Goal: Consume media (video, audio)

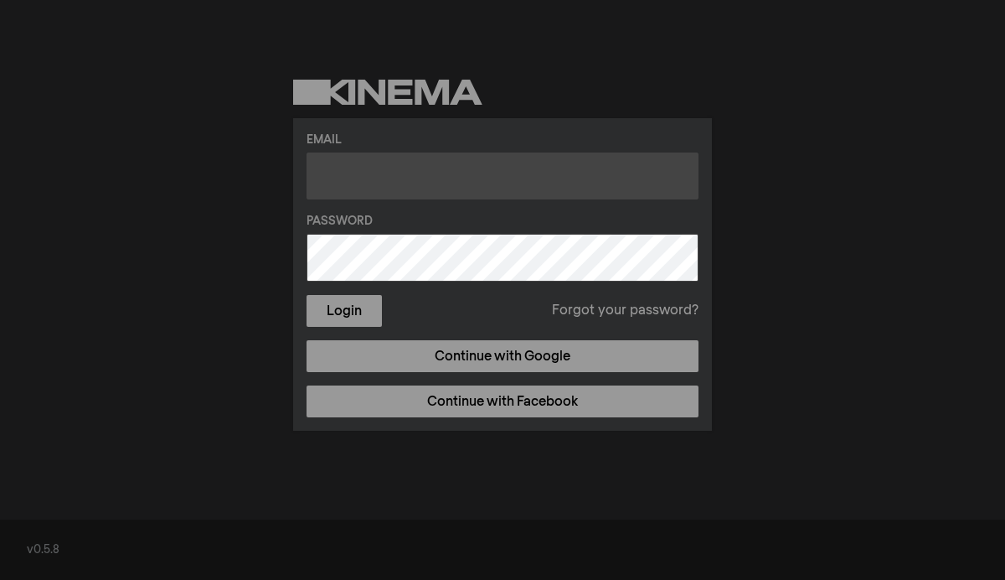
click at [386, 168] on input "text" at bounding box center [503, 175] width 392 height 47
click at [453, 193] on input "text" at bounding box center [503, 175] width 392 height 47
paste input "Wil jij kijken of [PERSON_NAME] inloggen en het downloaden? [EMAIL_ADDRESS][DOM…"
click at [443, 171] on input "Wil jij kijken of [PERSON_NAME] inloggen en het downloaden? [EMAIL_ADDRESS][DOM…" at bounding box center [503, 175] width 392 height 47
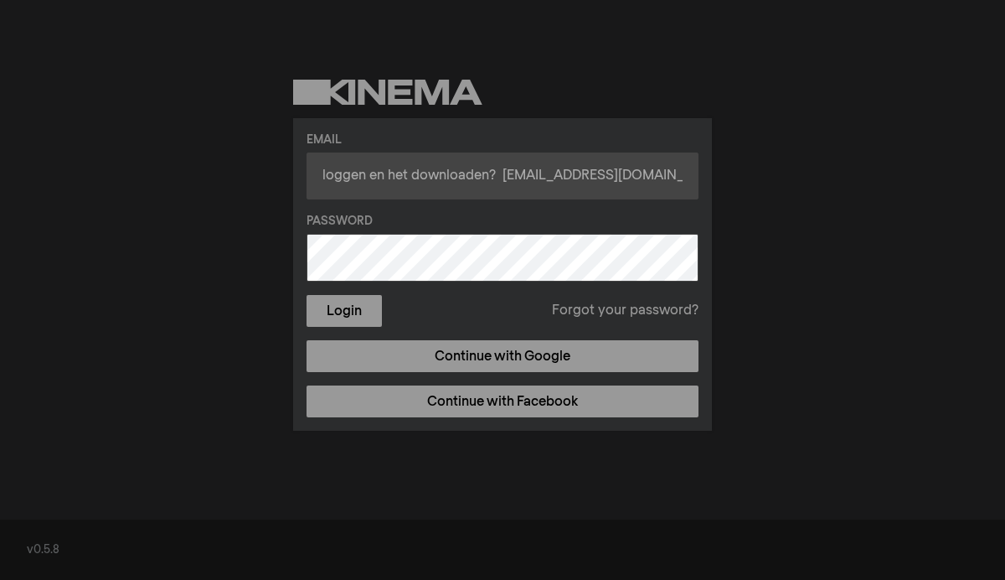
drag, startPoint x: 430, startPoint y: 172, endPoint x: 213, endPoint y: 170, distance: 217.0
click at [213, 170] on div "Email Wil jij kijken of [PERSON_NAME] inloggen en het downloaden? [EMAIL_ADDRES…" at bounding box center [502, 255] width 1005 height 510
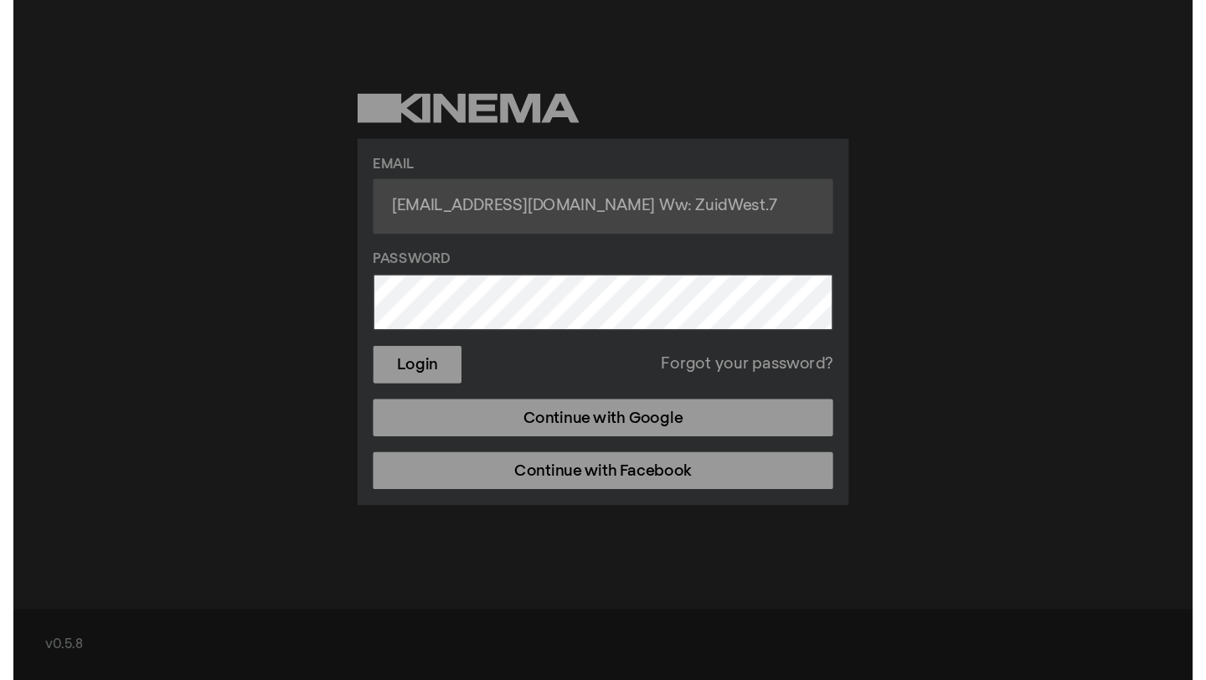
scroll to position [0, 0]
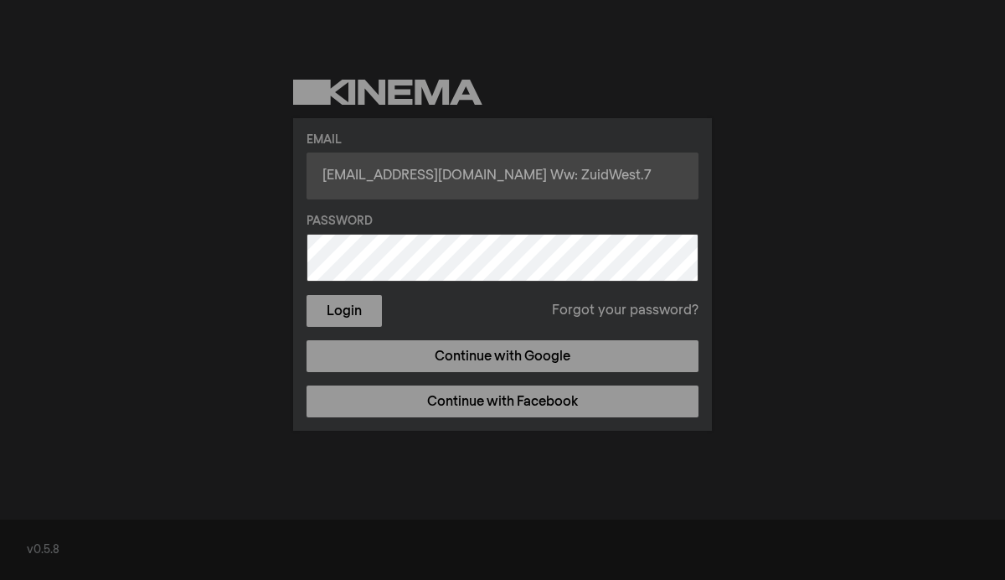
drag, startPoint x: 620, startPoint y: 168, endPoint x: 477, endPoint y: 182, distance: 143.9
click at [477, 182] on input "[EMAIL_ADDRESS][DOMAIN_NAME] Ww: ZuidWest.7" at bounding box center [503, 175] width 392 height 47
type input "[EMAIL_ADDRESS][DOMAIN_NAME]"
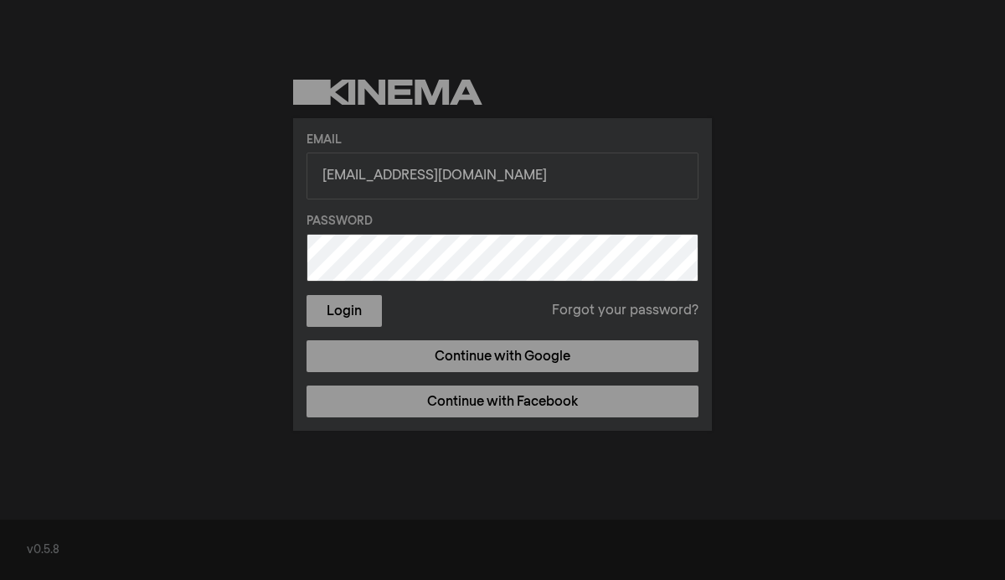
click at [173, 362] on div "Email [EMAIL_ADDRESS][DOMAIN_NAME] Password Login Forgot your password? Continu…" at bounding box center [502, 255] width 1005 height 510
click at [348, 314] on button "Login" at bounding box center [344, 311] width 75 height 32
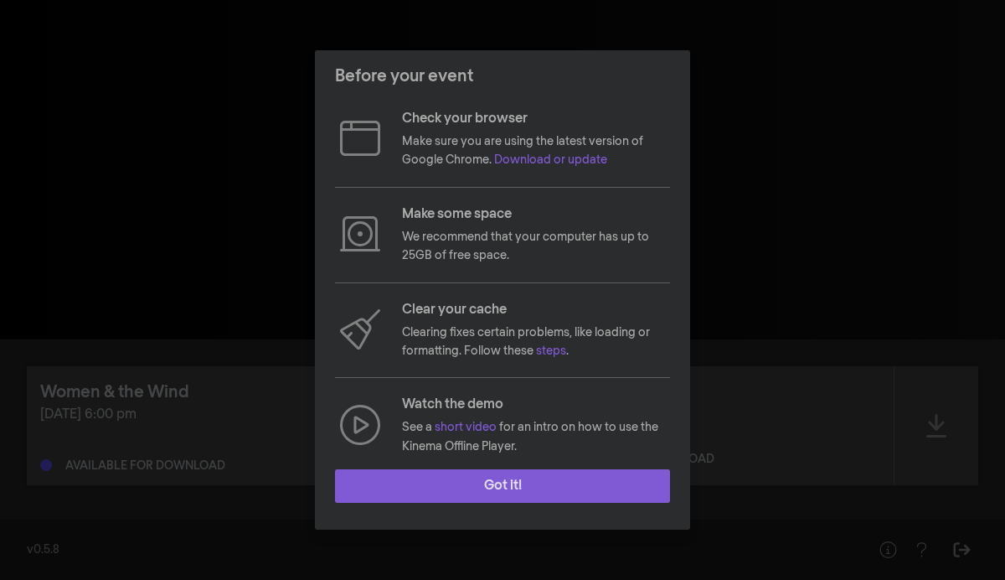
click at [579, 492] on button "Got it!" at bounding box center [502, 486] width 335 height 34
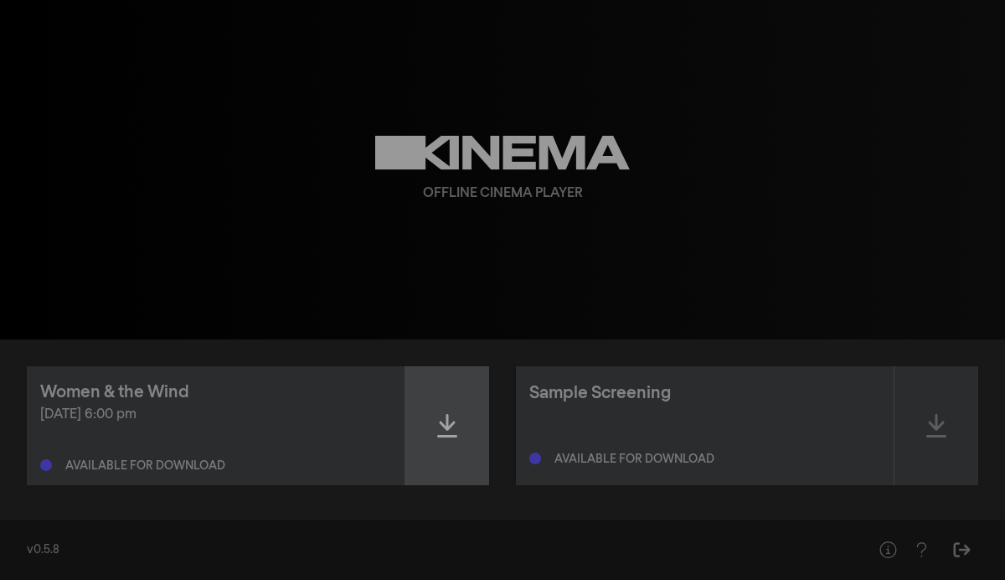
click at [461, 434] on div at bounding box center [447, 425] width 84 height 119
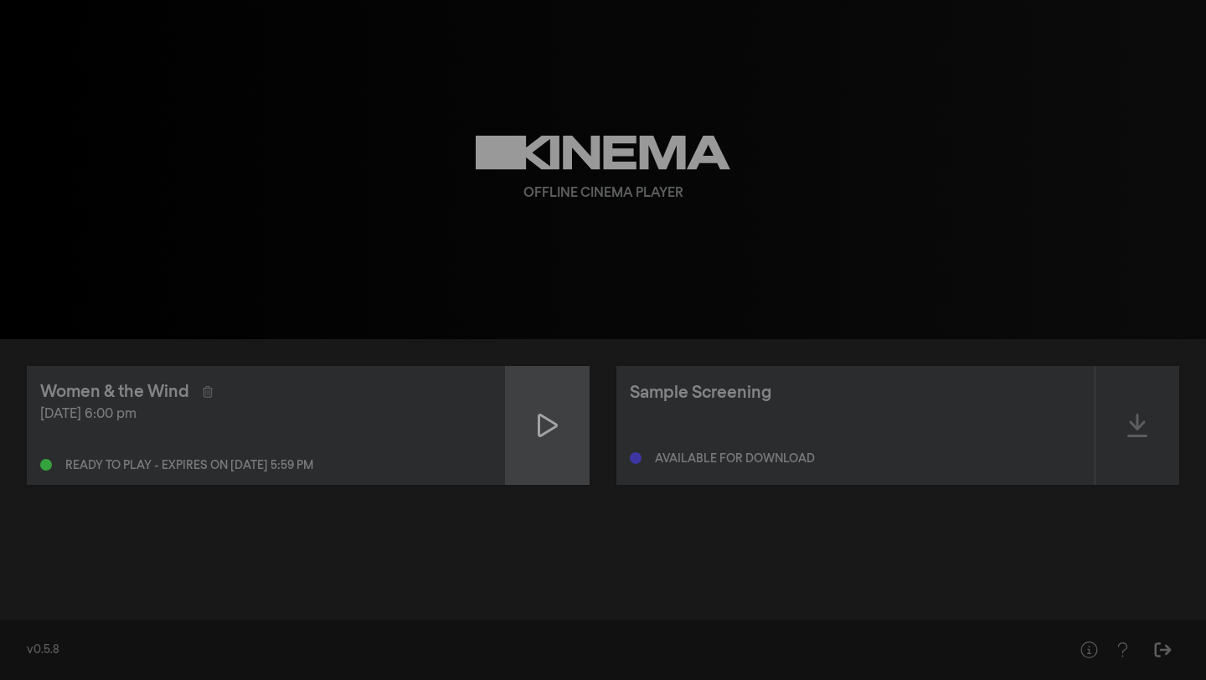
click at [569, 445] on div at bounding box center [548, 425] width 84 height 119
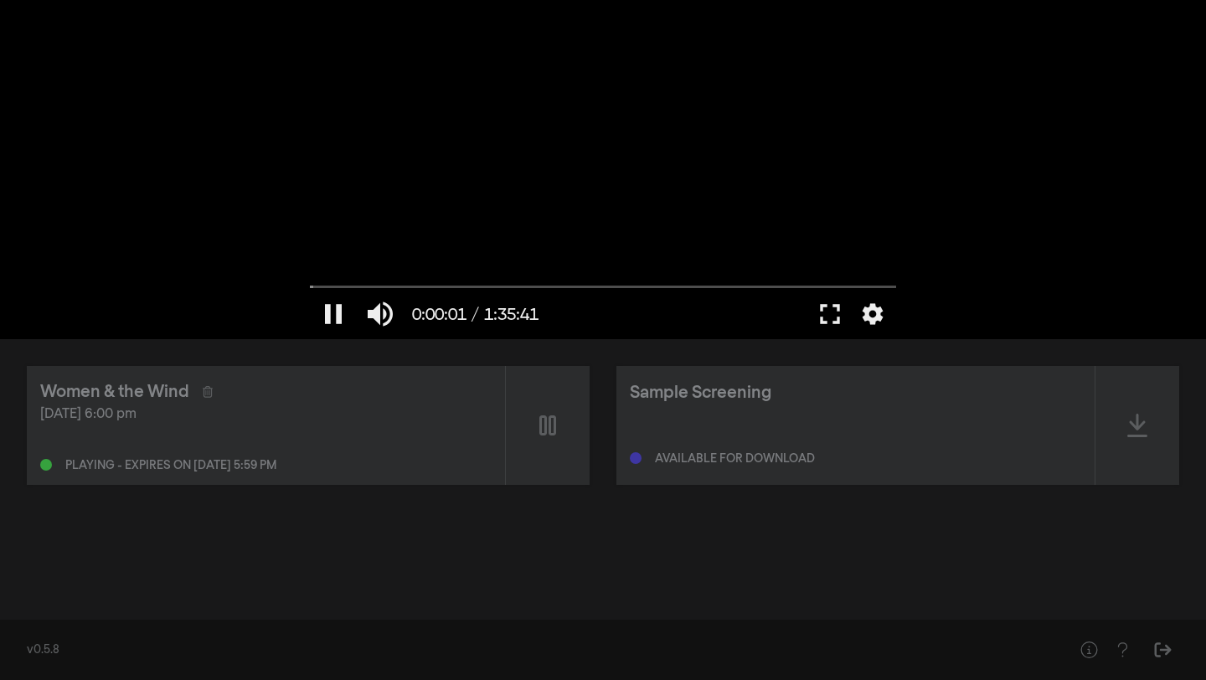
click at [436, 169] on div at bounding box center [603, 169] width 603 height 339
type input "1.369968"
click at [841, 321] on button "fullscreen" at bounding box center [830, 314] width 47 height 50
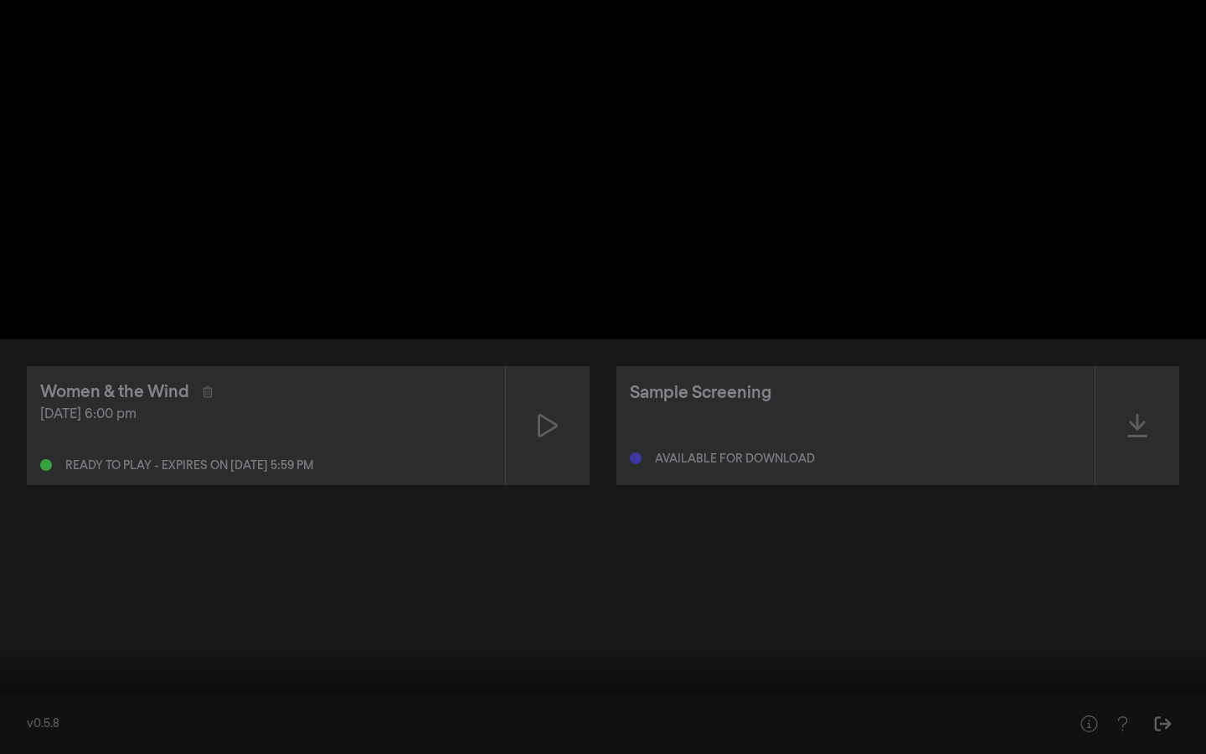
click at [1004, 579] on button "fullscreen_exit" at bounding box center [1131, 729] width 47 height 50
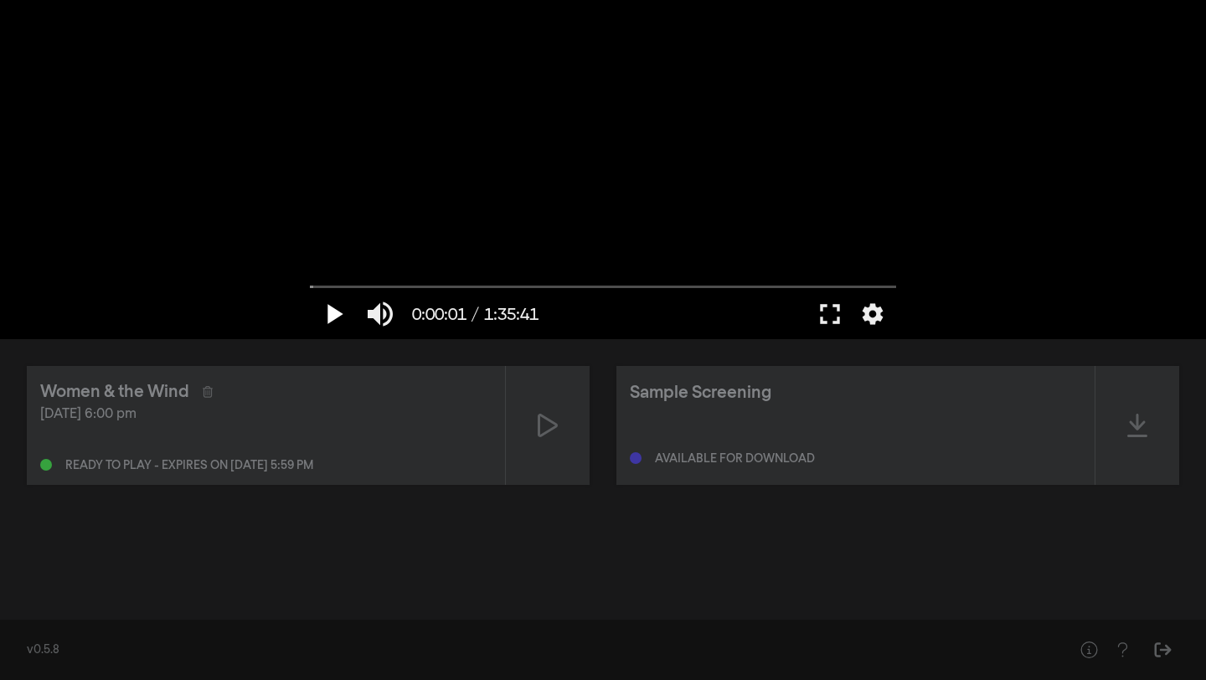
click at [331, 303] on button "play_arrow" at bounding box center [333, 314] width 47 height 50
click at [829, 307] on button "fullscreen" at bounding box center [830, 314] width 47 height 50
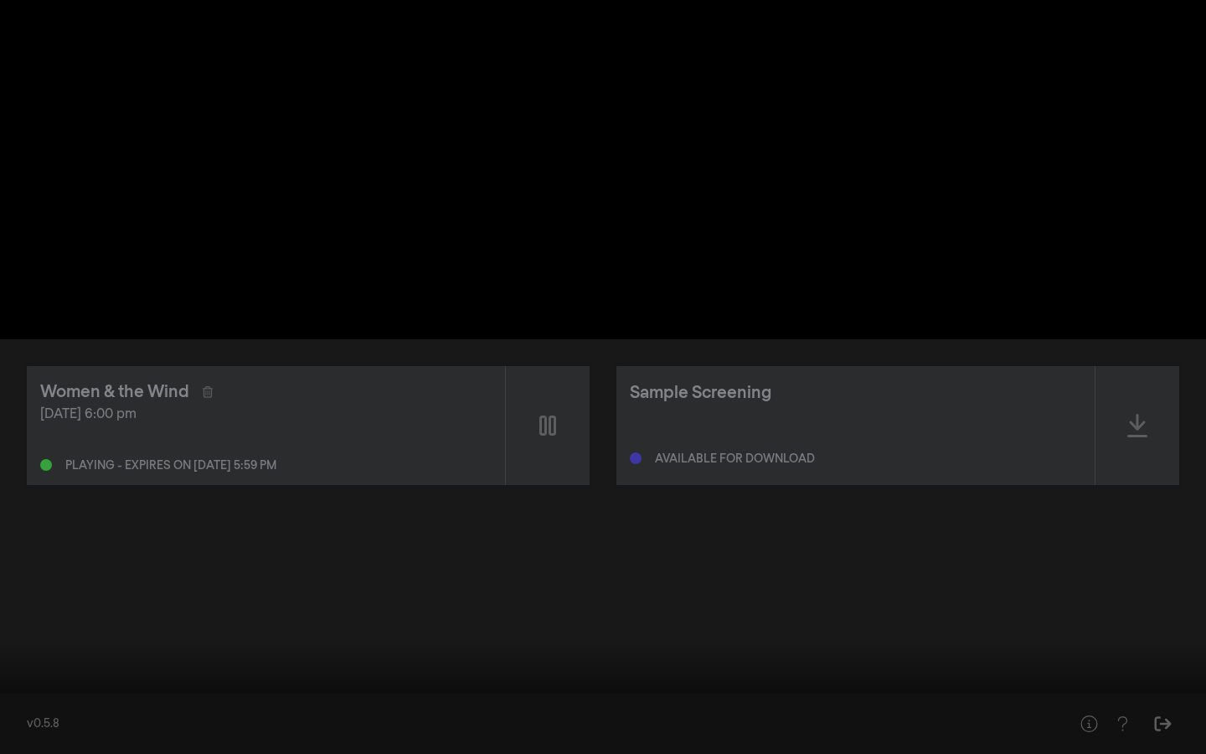
click at [787, 313] on div at bounding box center [603, 377] width 1206 height 754
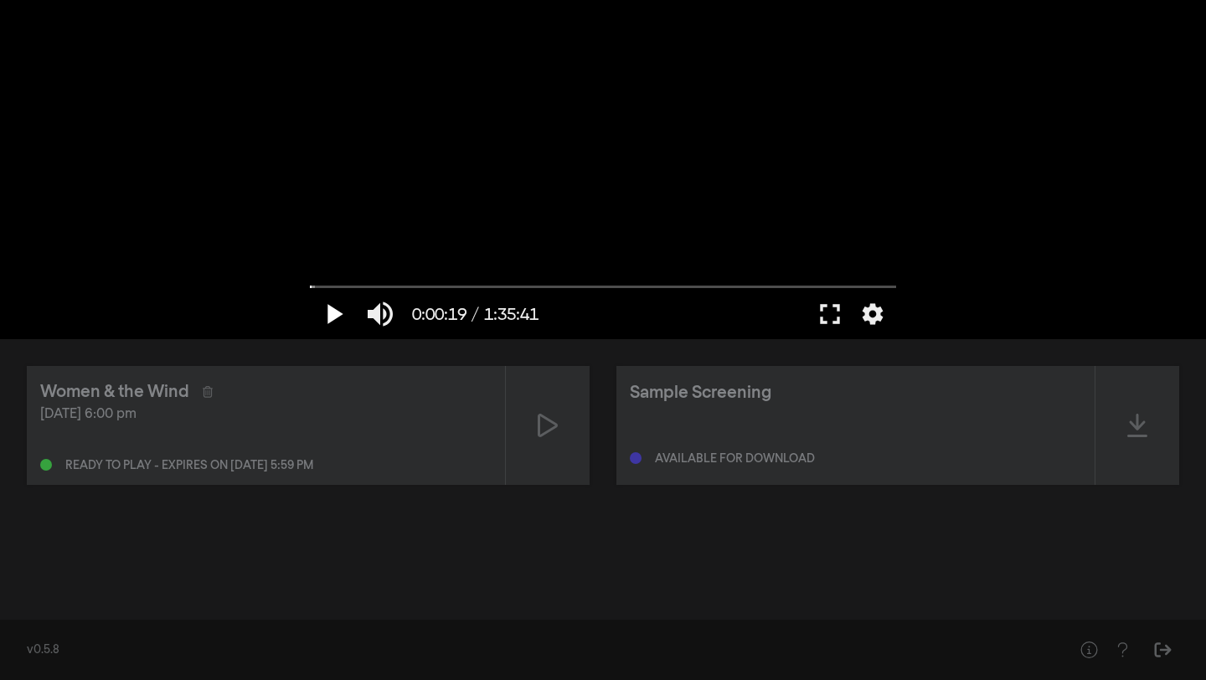
click at [331, 313] on button "play_arrow" at bounding box center [333, 314] width 47 height 50
click at [839, 313] on button "fullscreen" at bounding box center [830, 314] width 47 height 50
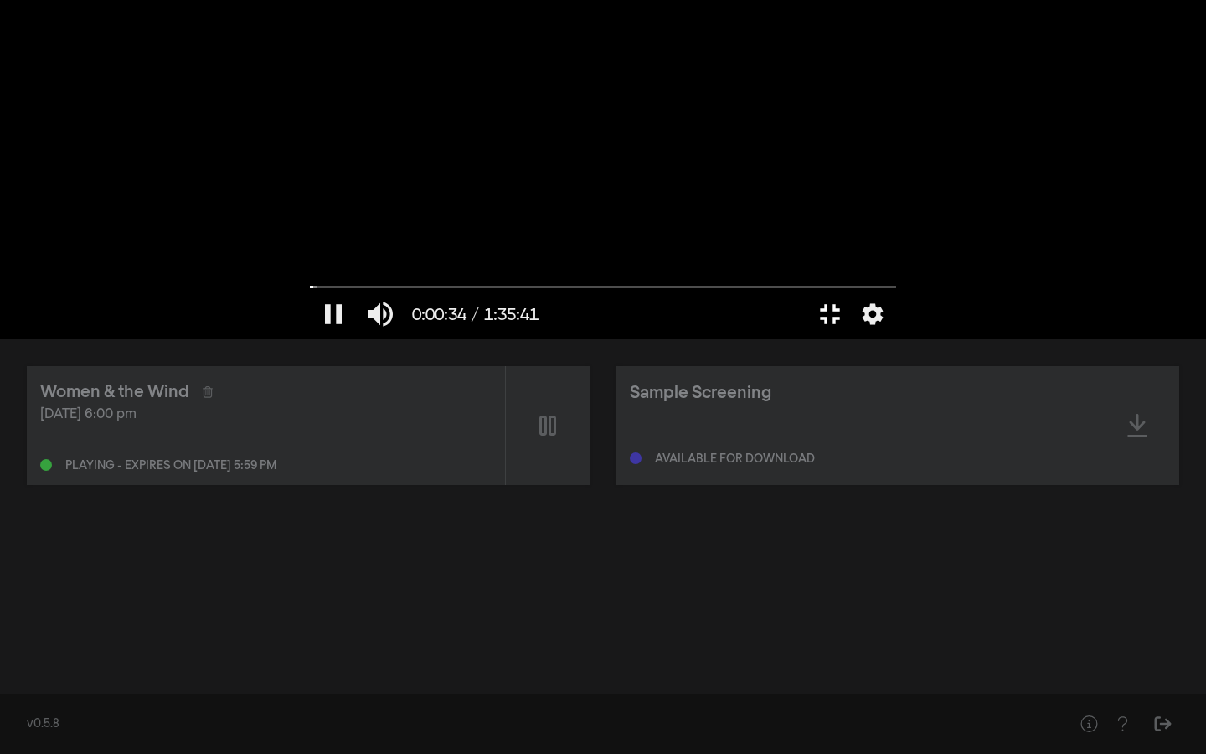
click at [807, 289] on button "fullscreen_exit" at bounding box center [830, 314] width 47 height 50
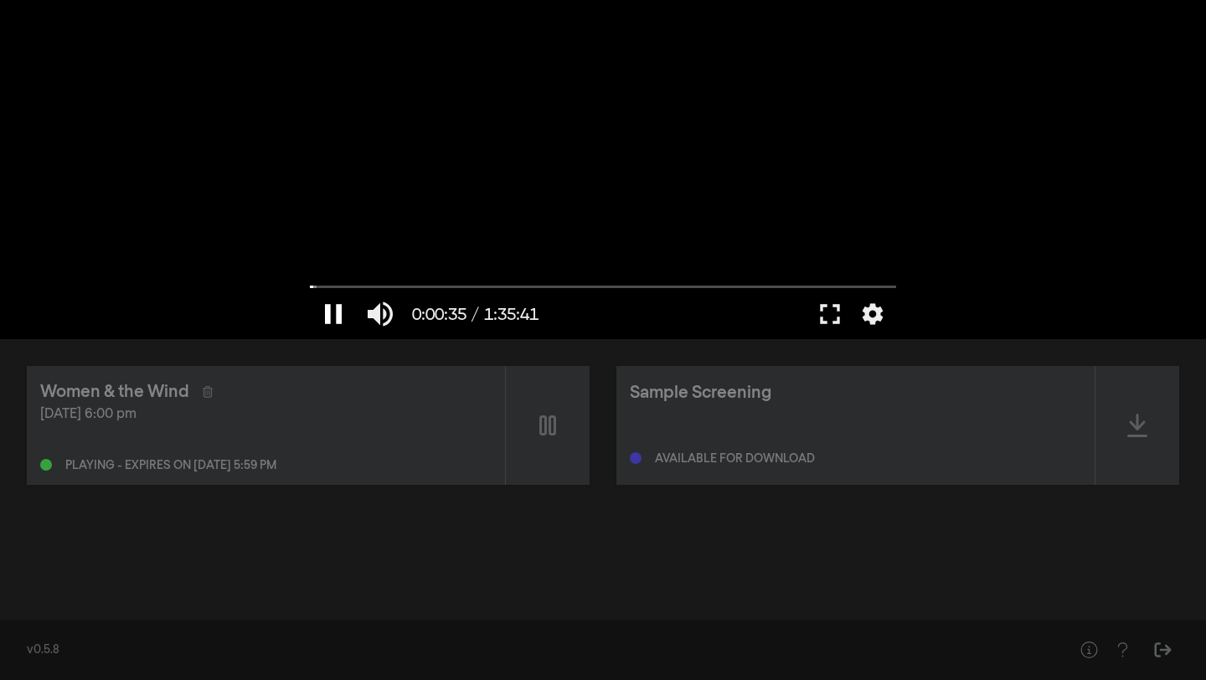
click at [333, 319] on button "pause" at bounding box center [333, 314] width 47 height 50
type input "35.895691"
